Goal: Task Accomplishment & Management: Complete application form

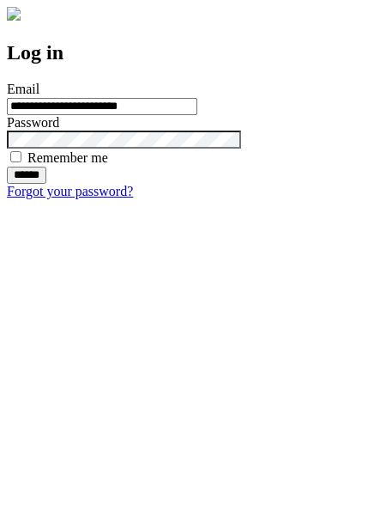
type input "**********"
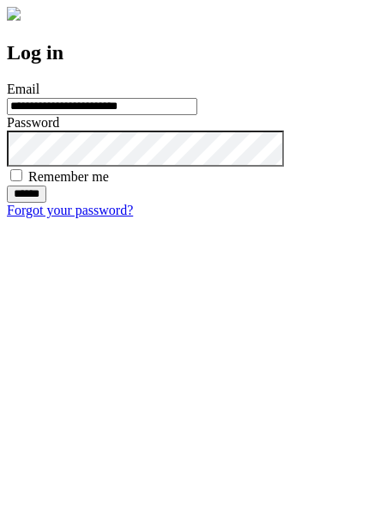
click at [46, 203] on input "******" at bounding box center [27, 194] width 40 height 17
